Goal: Transaction & Acquisition: Obtain resource

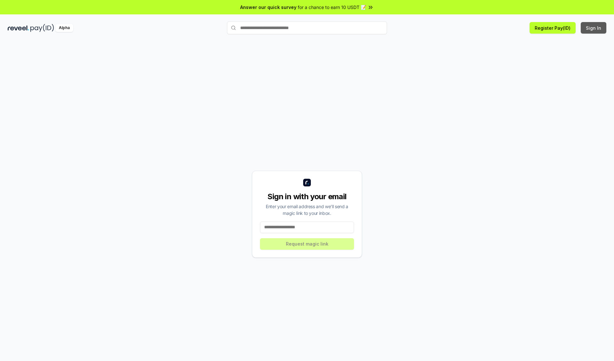
click at [594, 28] on button "Sign In" at bounding box center [594, 28] width 26 height 12
type input "**********"
click at [307, 244] on button "Request magic link" at bounding box center [307, 244] width 94 height 12
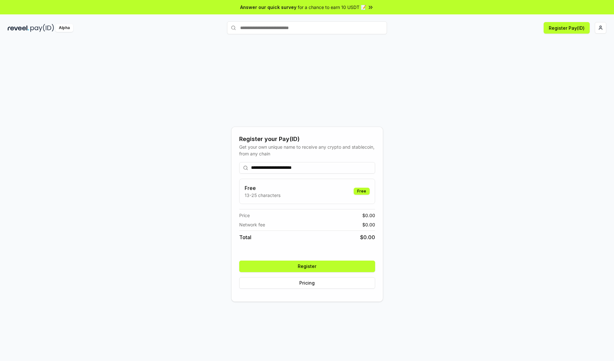
click at [307, 266] on button "Register" at bounding box center [307, 267] width 136 height 12
